Goal: Information Seeking & Learning: Learn about a topic

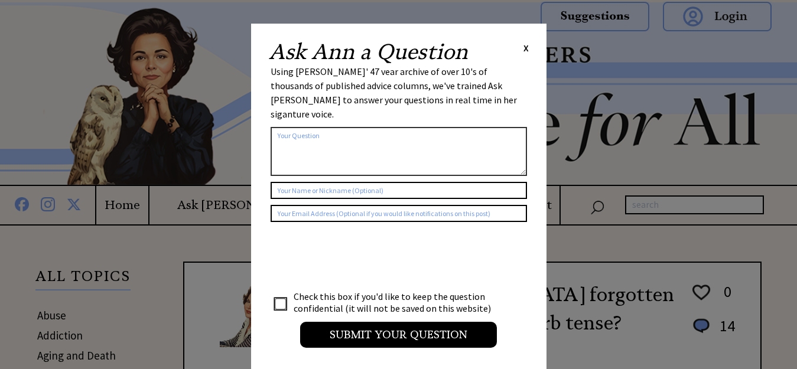
click at [529, 50] on div "Ask Ann a Question X Using [PERSON_NAME]' 47 vear archive of over 10's of thous…" at bounding box center [398, 200] width 295 height 353
click at [526, 50] on span "X" at bounding box center [525, 48] width 5 height 12
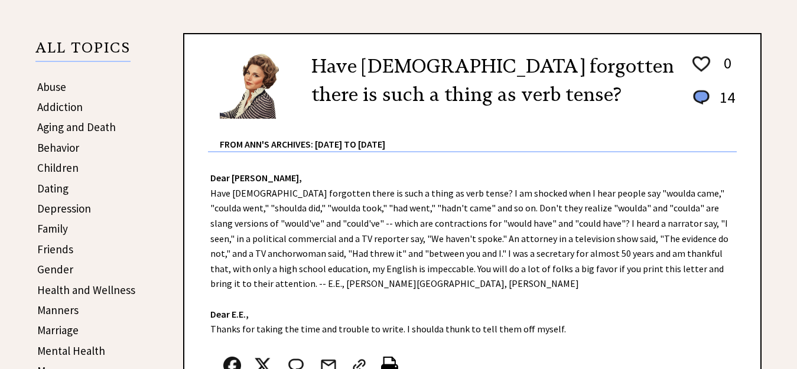
scroll to position [236, 0]
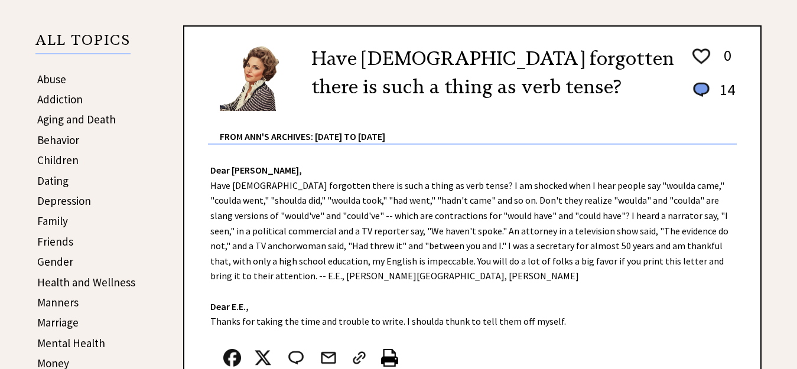
click at [402, 190] on div "Dear [PERSON_NAME], Have [DEMOGRAPHIC_DATA] forgotten there is such a thing as …" at bounding box center [472, 284] width 576 height 278
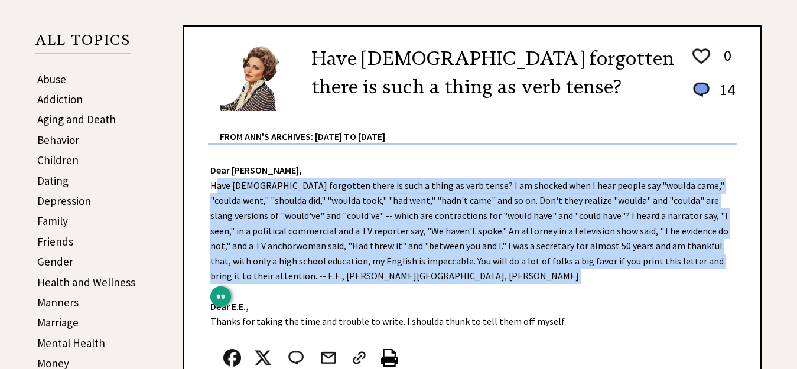
type textarea "Have [DEMOGRAPHIC_DATA] forgotten there is such a thing as verb tense? I am sho…"
click at [402, 190] on div "Dear [PERSON_NAME], Have [DEMOGRAPHIC_DATA] forgotten there is such a thing as …" at bounding box center [472, 284] width 576 height 278
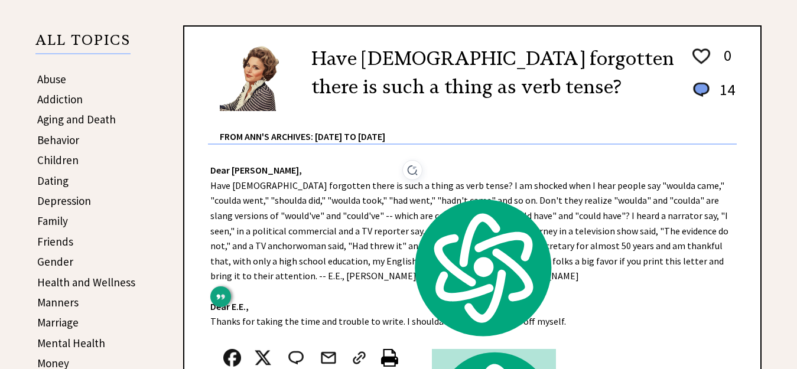
click at [468, 141] on div "From Ann's Archives: [DATE] to [DATE]" at bounding box center [478, 127] width 517 height 31
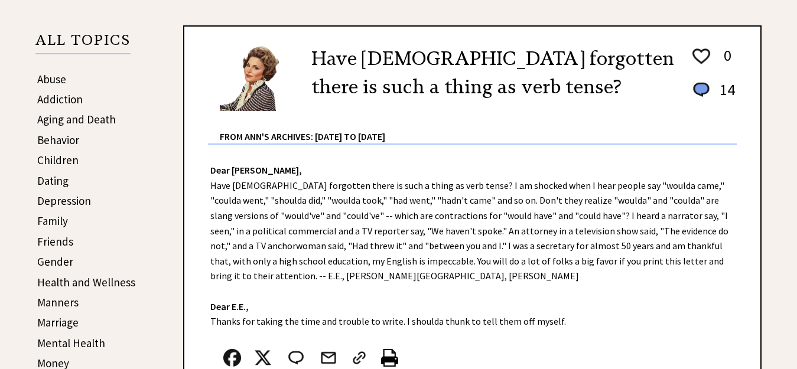
click at [601, 234] on div "Dear [PERSON_NAME], Have [DEMOGRAPHIC_DATA] forgotten there is such a thing as …" at bounding box center [472, 284] width 576 height 278
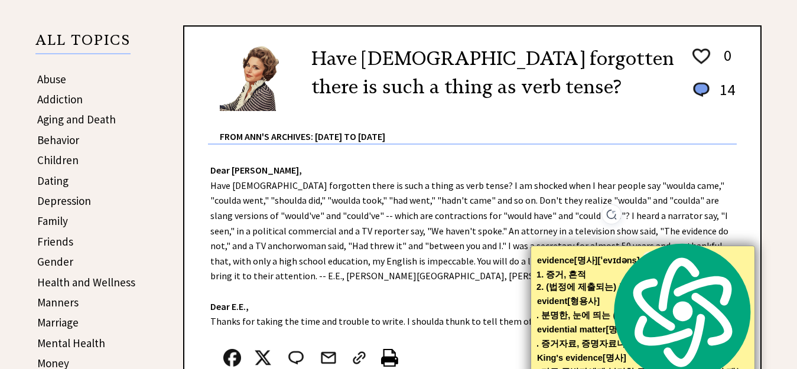
click at [573, 133] on div "From Ann's Archives: [DATE] to [DATE]" at bounding box center [478, 127] width 517 height 31
